Goal: Book appointment/travel/reservation

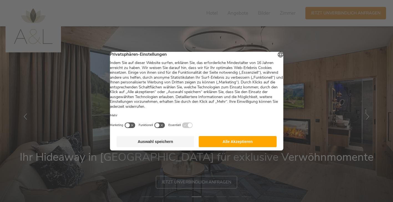
click at [171, 147] on button "Auswahl speichern" at bounding box center [156, 141] width 78 height 11
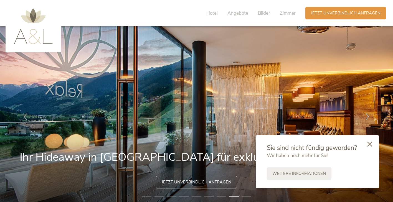
click at [369, 144] on icon at bounding box center [369, 144] width 5 height 5
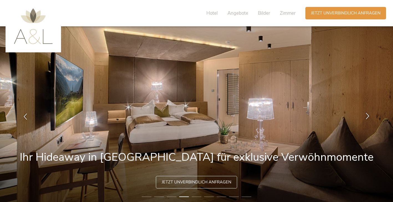
click at [367, 117] on icon at bounding box center [368, 116] width 6 height 6
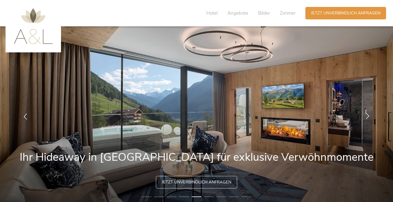
click at [367, 117] on icon at bounding box center [368, 116] width 6 height 6
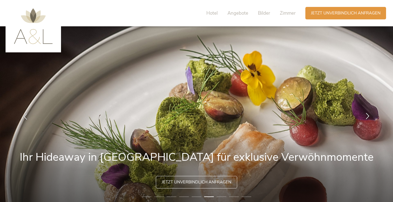
click at [367, 117] on icon at bounding box center [368, 116] width 6 height 6
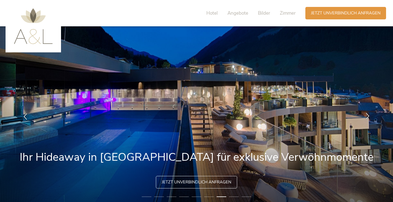
click at [367, 117] on icon at bounding box center [368, 116] width 6 height 6
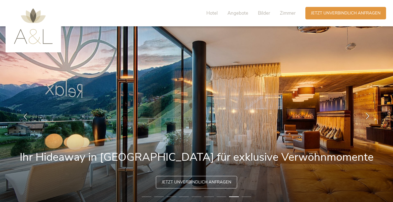
click at [367, 117] on icon at bounding box center [368, 116] width 6 height 6
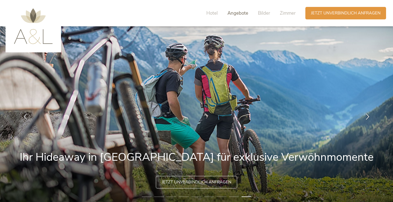
click at [238, 14] on span "Angebote" at bounding box center [238, 13] width 21 height 6
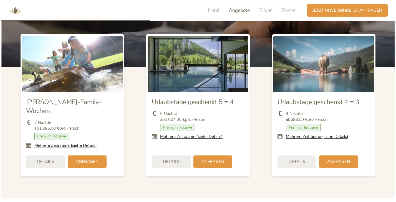
scroll to position [627, 0]
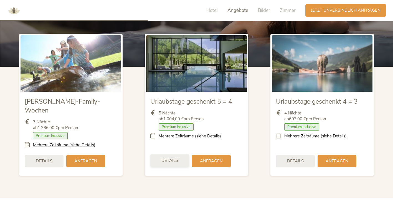
click at [173, 158] on span "Details" at bounding box center [169, 161] width 17 height 6
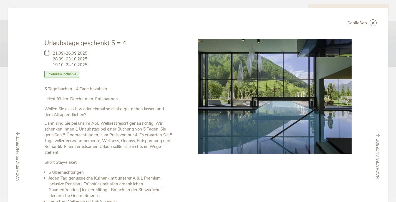
scroll to position [0, 0]
click at [370, 20] on icon at bounding box center [373, 22] width 7 height 7
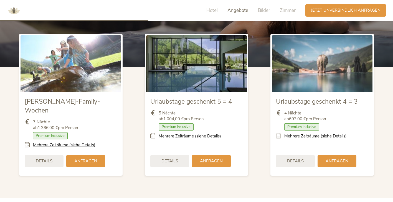
click at [298, 158] on span "Details" at bounding box center [295, 161] width 17 height 6
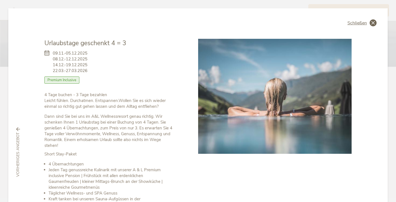
click at [370, 23] on icon at bounding box center [373, 22] width 7 height 7
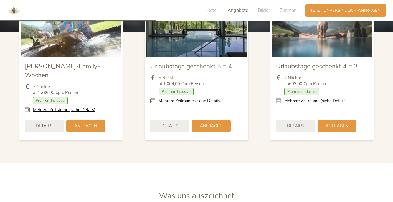
scroll to position [663, 0]
click at [173, 122] on span "Details" at bounding box center [169, 125] width 17 height 6
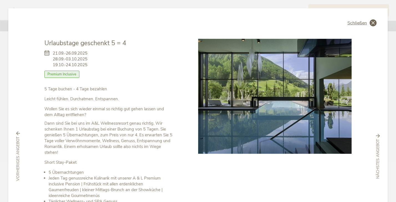
click at [370, 20] on icon at bounding box center [373, 22] width 7 height 7
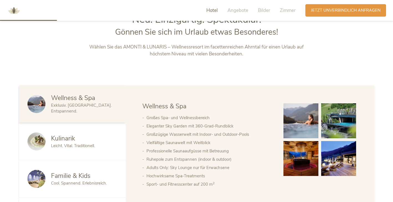
click at [213, 10] on span "Hotel" at bounding box center [211, 10] width 11 height 6
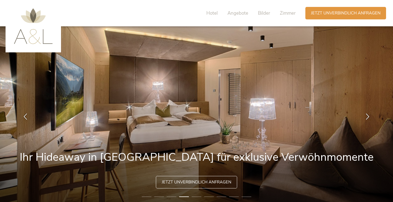
scroll to position [0, 0]
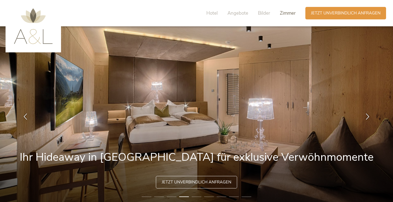
click at [293, 14] on span "Zimmer" at bounding box center [288, 13] width 16 height 6
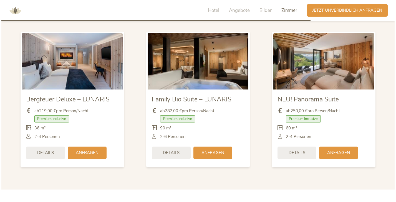
scroll to position [1308, 0]
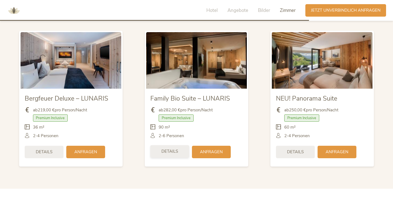
click at [175, 149] on span "Details" at bounding box center [169, 152] width 17 height 6
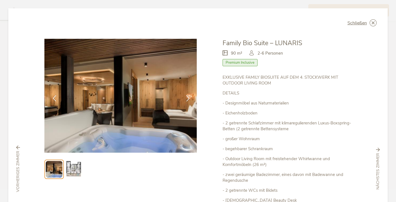
scroll to position [0, 0]
click at [183, 95] on div at bounding box center [187, 98] width 17 height 17
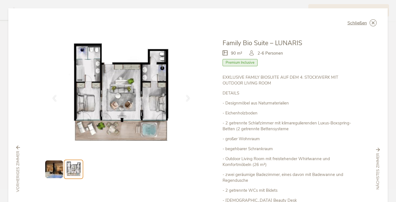
click at [54, 162] on img at bounding box center [54, 170] width 18 height 18
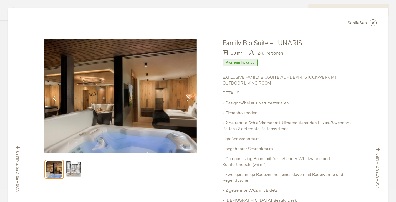
click at [113, 103] on img at bounding box center [120, 96] width 152 height 114
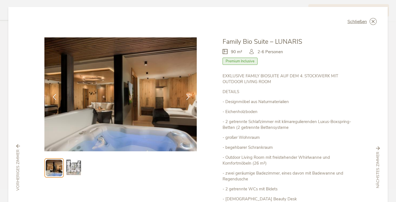
scroll to position [2, 0]
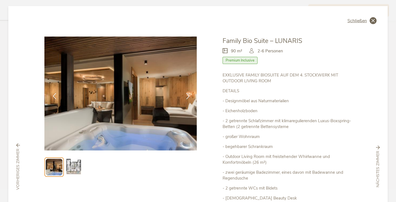
click at [372, 19] on icon at bounding box center [373, 20] width 7 height 7
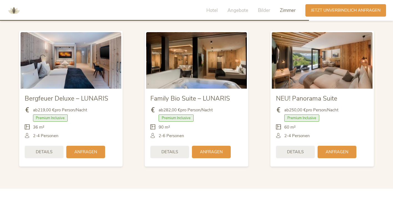
click at [304, 149] on span "Details" at bounding box center [295, 152] width 17 height 6
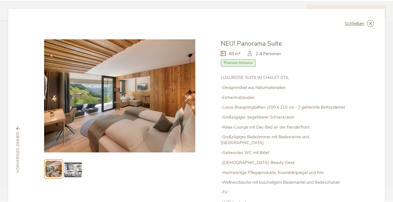
scroll to position [0, 0]
click at [77, 171] on img at bounding box center [74, 170] width 18 height 18
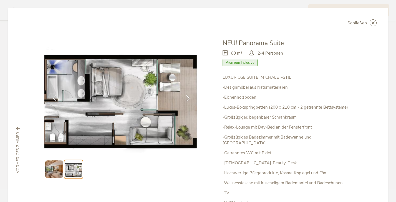
click at [58, 167] on img at bounding box center [54, 170] width 18 height 18
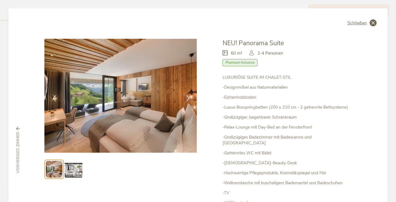
click at [370, 26] on icon at bounding box center [373, 22] width 7 height 7
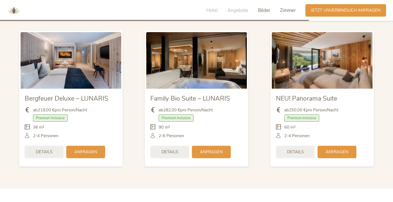
click at [261, 11] on span "Bilder" at bounding box center [264, 10] width 12 height 6
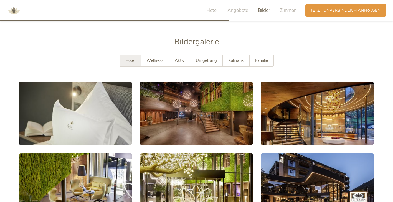
scroll to position [956, 0]
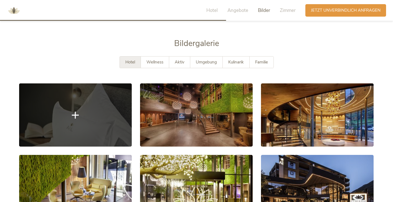
click at [113, 103] on link at bounding box center [75, 115] width 113 height 63
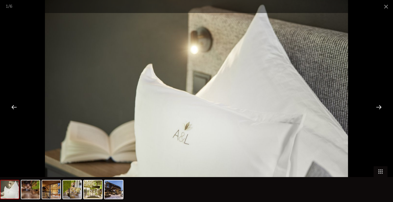
click at [379, 107] on div at bounding box center [378, 106] width 17 height 17
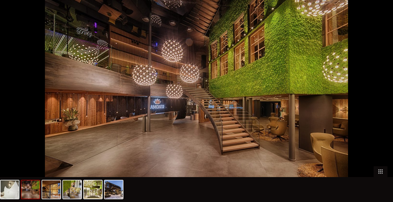
click at [379, 107] on div at bounding box center [381, 106] width 17 height 17
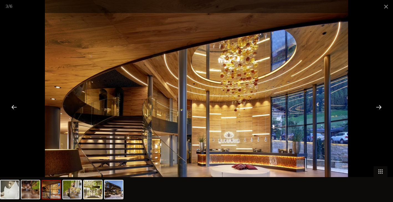
click at [379, 107] on div at bounding box center [378, 106] width 17 height 17
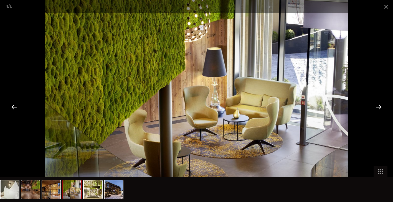
click at [379, 107] on div at bounding box center [378, 106] width 17 height 17
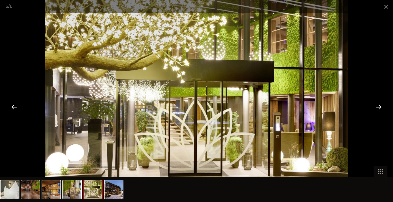
click at [379, 107] on div at bounding box center [378, 106] width 17 height 17
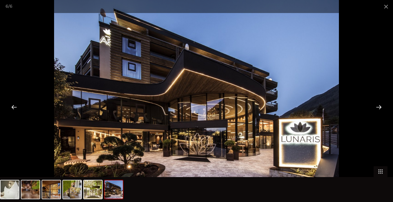
click at [379, 107] on div at bounding box center [378, 106] width 17 height 17
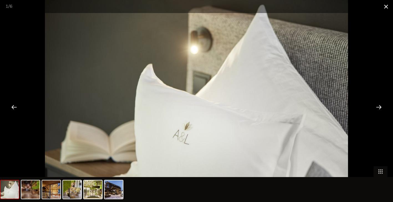
click at [384, 8] on span at bounding box center [386, 6] width 14 height 13
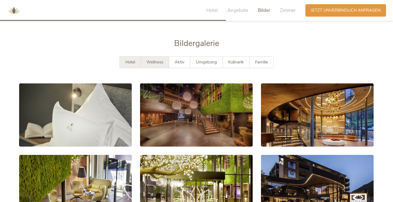
click at [153, 57] on div "Wellness" at bounding box center [155, 62] width 28 height 11
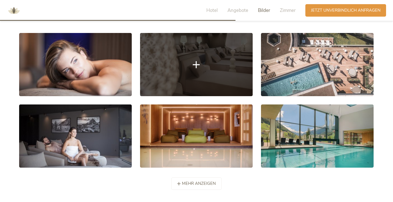
scroll to position [1007, 0]
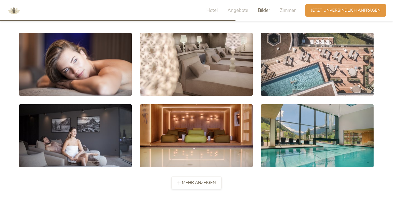
click at [206, 180] on span "mehr anzeigen" at bounding box center [199, 183] width 34 height 6
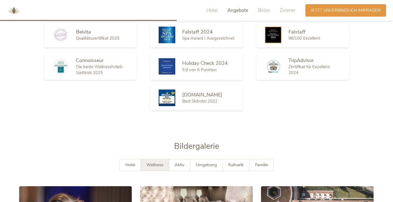
scroll to position [851, 0]
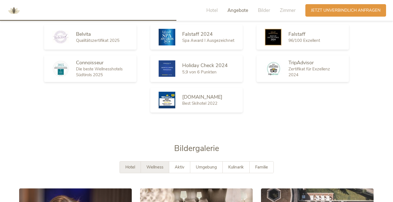
click at [134, 165] on span "Hotel" at bounding box center [130, 168] width 10 height 6
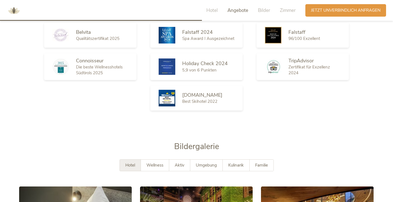
scroll to position [852, 0]
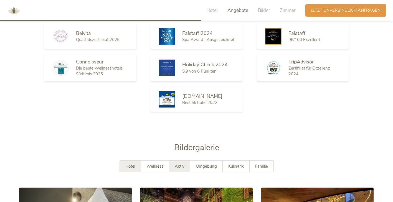
click at [187, 161] on div "Aktiv" at bounding box center [179, 166] width 21 height 11
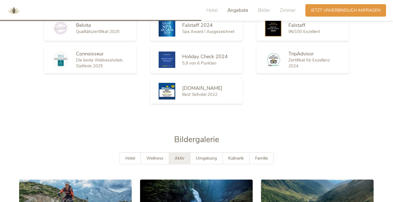
scroll to position [861, 0]
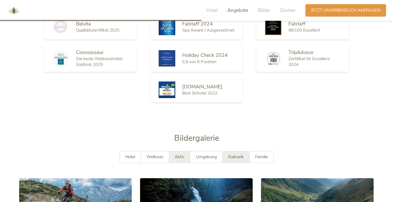
click at [229, 154] on span "Kulinarik" at bounding box center [236, 157] width 16 height 6
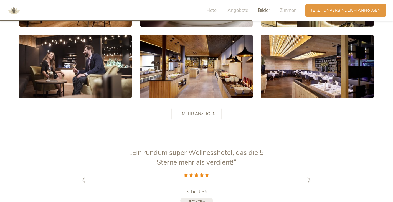
scroll to position [1076, 0]
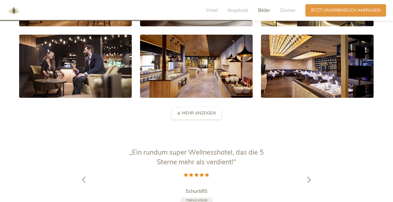
click at [201, 110] on span "mehr anzeigen" at bounding box center [199, 113] width 34 height 6
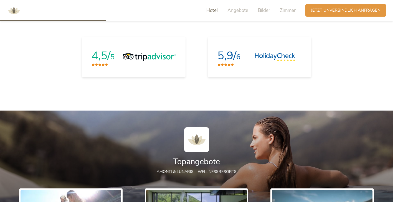
scroll to position [471, 0]
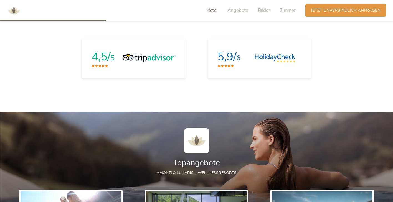
click at [11, 10] on img at bounding box center [14, 10] width 17 height 17
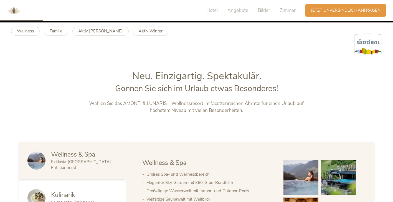
scroll to position [185, 0]
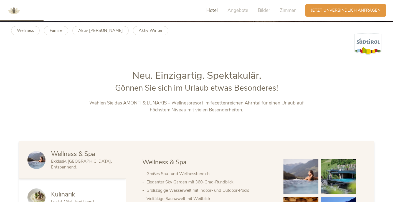
click at [214, 8] on span "Hotel" at bounding box center [211, 10] width 11 height 6
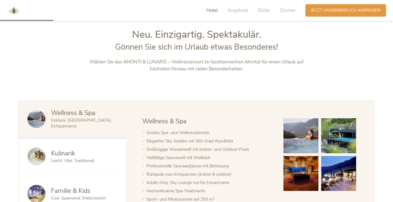
scroll to position [241, 0]
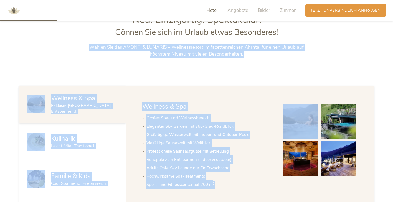
drag, startPoint x: 393, startPoint y: 39, endPoint x: 393, endPoint y: 64, distance: 25.5
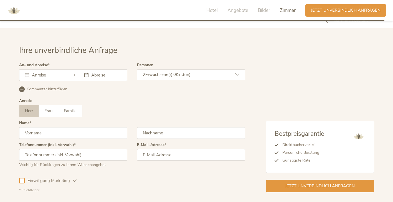
scroll to position [1629, 0]
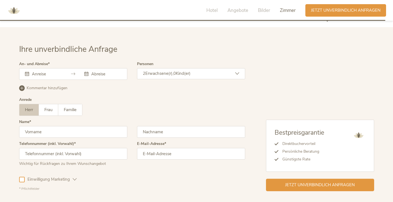
click at [84, 71] on div at bounding box center [102, 74] width 37 height 6
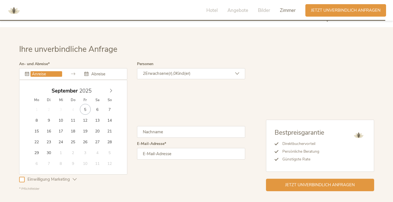
click at [61, 71] on input "text" at bounding box center [47, 74] width 32 height 6
click at [111, 88] on icon at bounding box center [111, 90] width 4 height 4
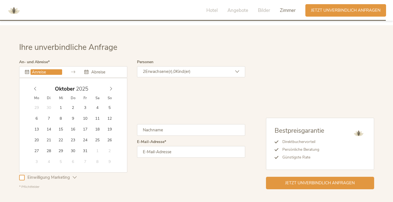
scroll to position [1631, 0]
type input "[DATE]"
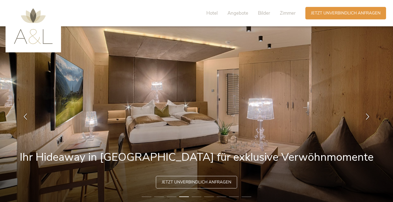
scroll to position [0, 0]
click at [350, 13] on span "Jetzt unverbindlich anfragen" at bounding box center [346, 13] width 70 height 6
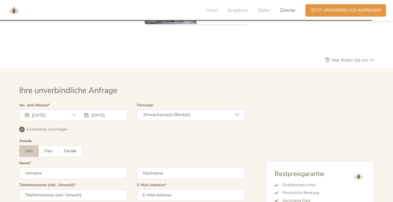
scroll to position [1635, 0]
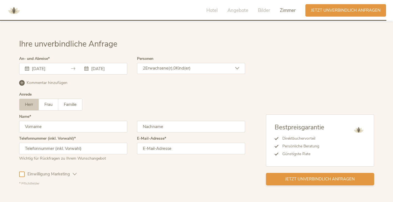
click at [304, 176] on span "Jetzt unverbindlich anfragen" at bounding box center [320, 179] width 70 height 6
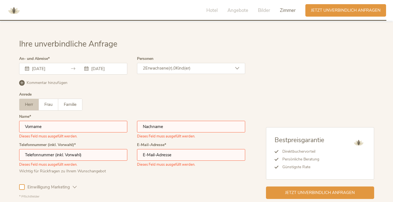
scroll to position [1675, 0]
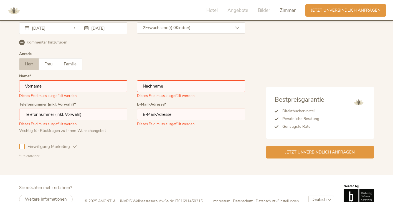
click at [257, 121] on div "Bestpreisgarantie Direktbuchervorteil Persönliche Beratung Günstigste Rate Jetz…" at bounding box center [309, 87] width 129 height 142
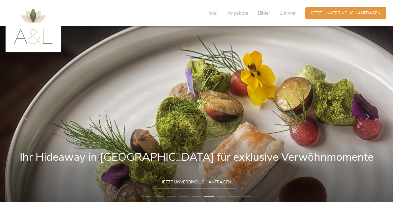
scroll to position [0, 0]
